Goal: Task Accomplishment & Management: Use online tool/utility

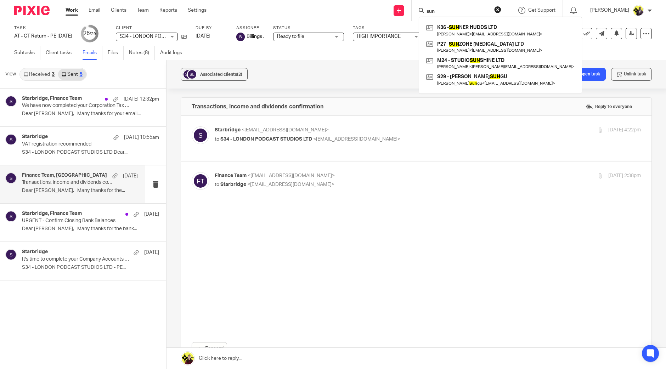
click at [469, 9] on input "sun" at bounding box center [458, 12] width 64 height 6
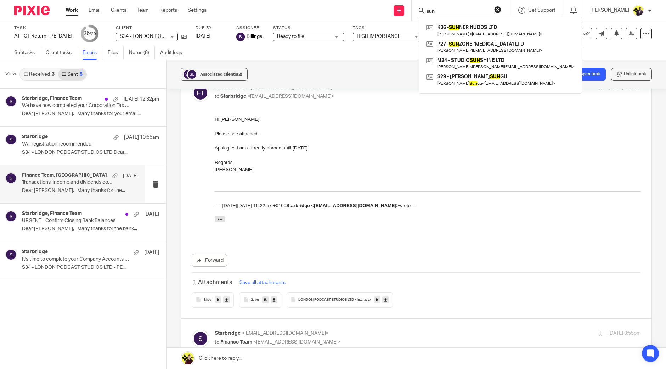
drag, startPoint x: 457, startPoint y: 12, endPoint x: 439, endPoint y: 11, distance: 18.8
click at [439, 11] on div "sun" at bounding box center [460, 10] width 83 height 9
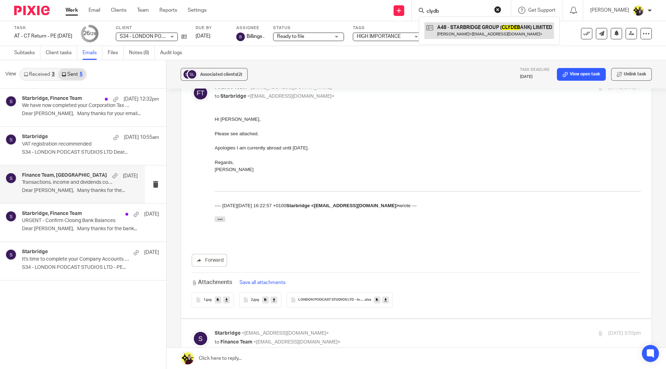
type input "clydb"
click at [507, 32] on link at bounding box center [489, 30] width 130 height 16
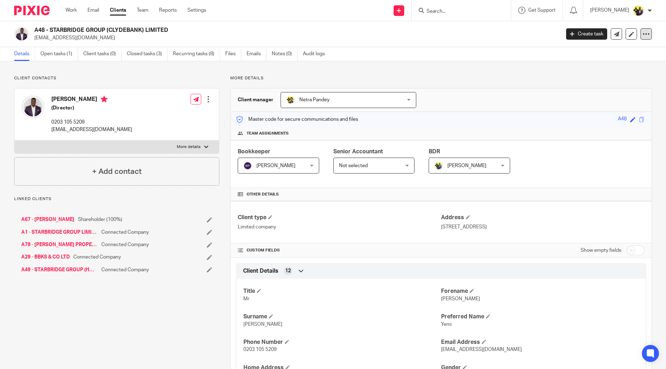
click at [643, 32] on icon at bounding box center [646, 33] width 7 height 7
click at [579, 52] on link "Update from Companies House" at bounding box center [601, 52] width 78 height 10
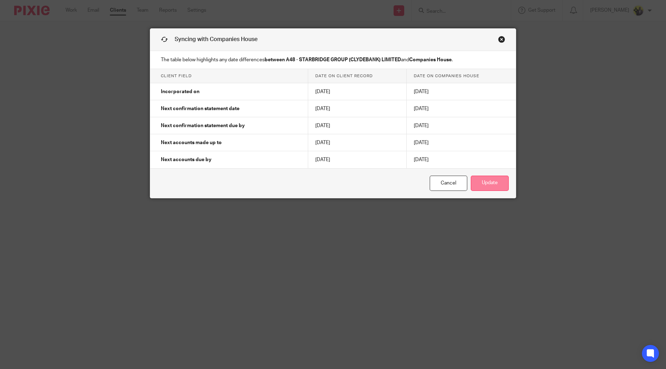
click at [492, 183] on button "Update" at bounding box center [490, 183] width 38 height 15
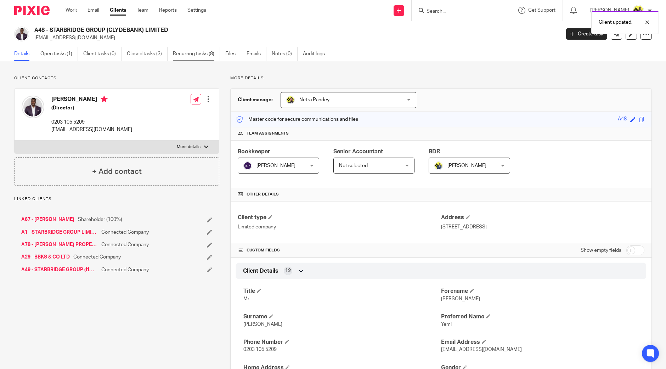
click at [191, 54] on link "Recurring tasks (8)" at bounding box center [196, 54] width 47 height 14
